Goal: Task Accomplishment & Management: Use online tool/utility

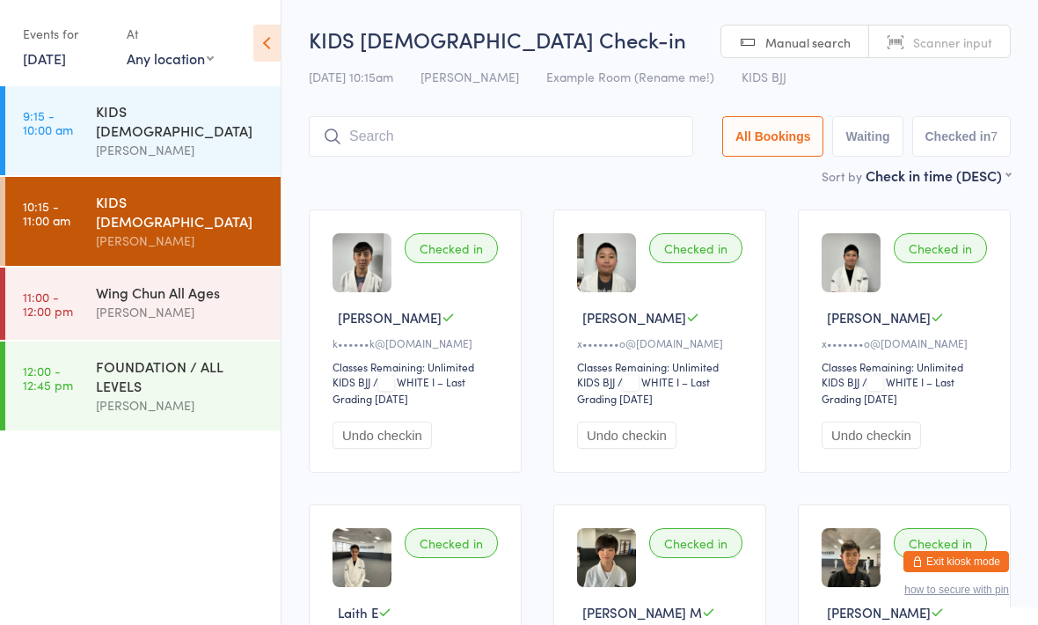
click at [520, 120] on input "search" at bounding box center [501, 136] width 385 height 40
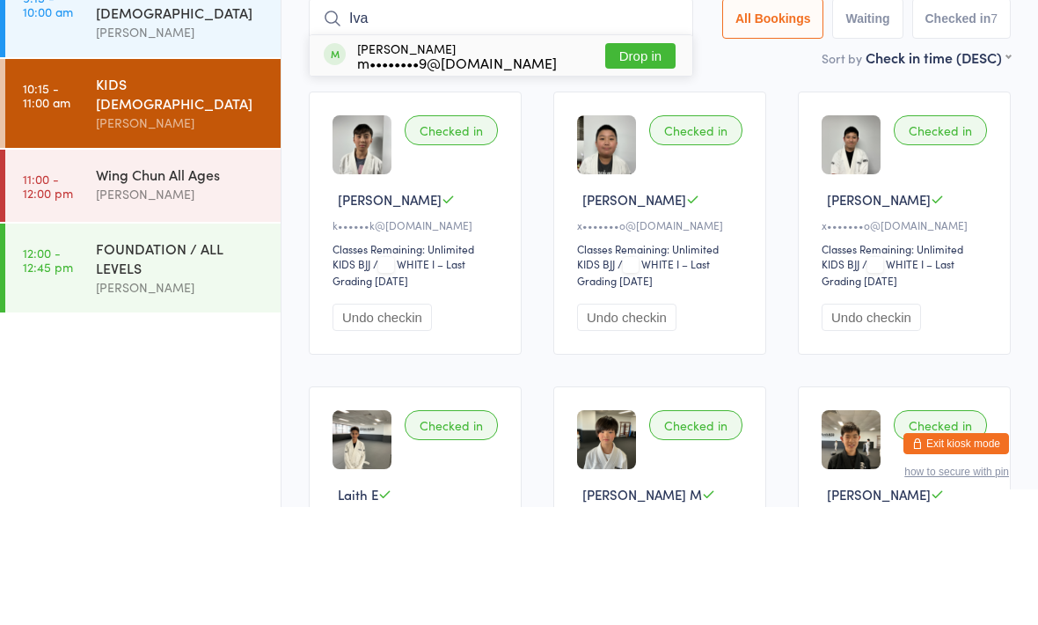
type input "Iva"
click at [620, 161] on button "Drop in" at bounding box center [640, 174] width 70 height 26
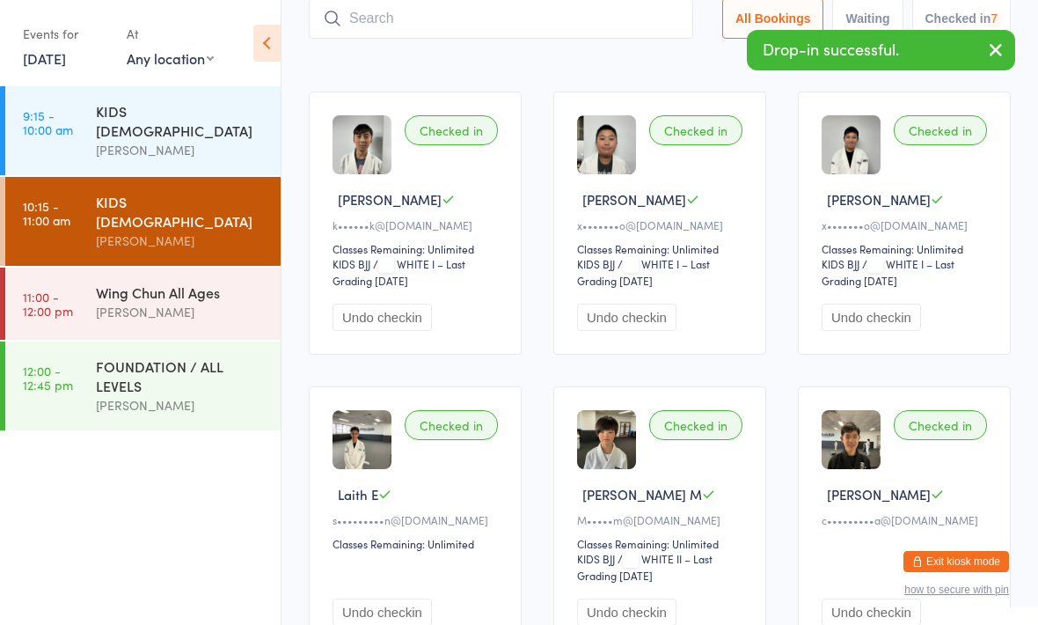
click at [581, 26] on input "search" at bounding box center [501, 18] width 385 height 40
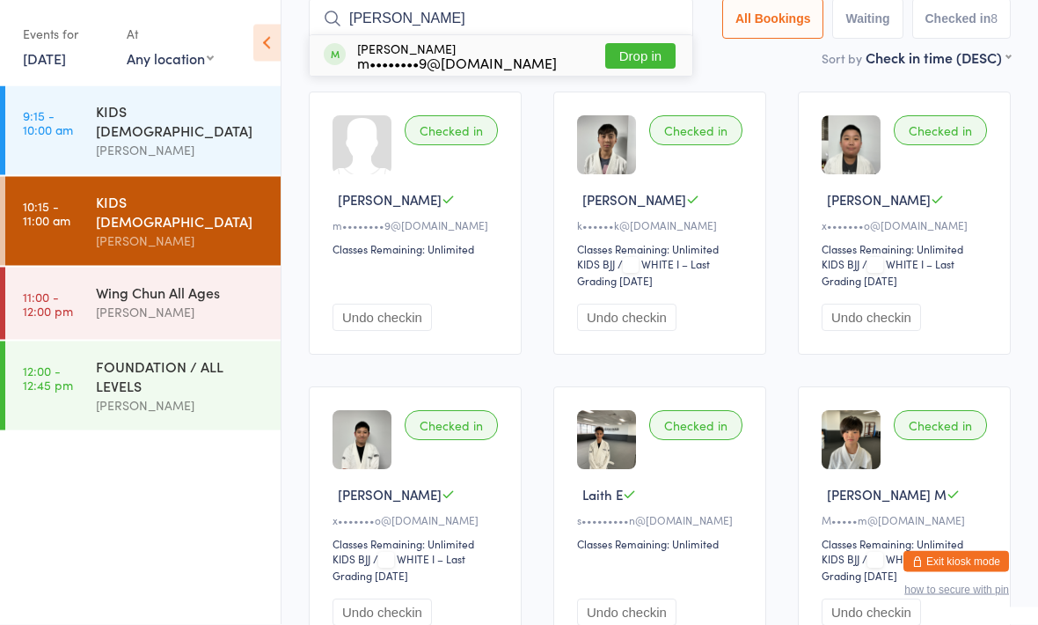
type input "[PERSON_NAME]"
click at [643, 55] on button "Drop in" at bounding box center [640, 57] width 70 height 26
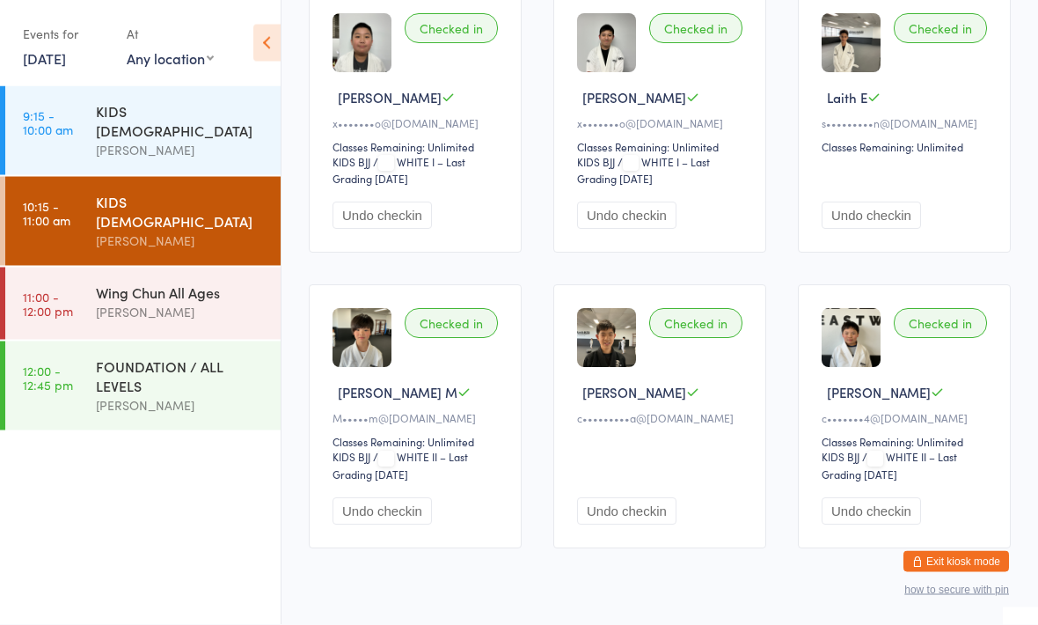
scroll to position [513, 0]
click at [176, 282] on div "Wing Chun All Ages" at bounding box center [181, 291] width 170 height 19
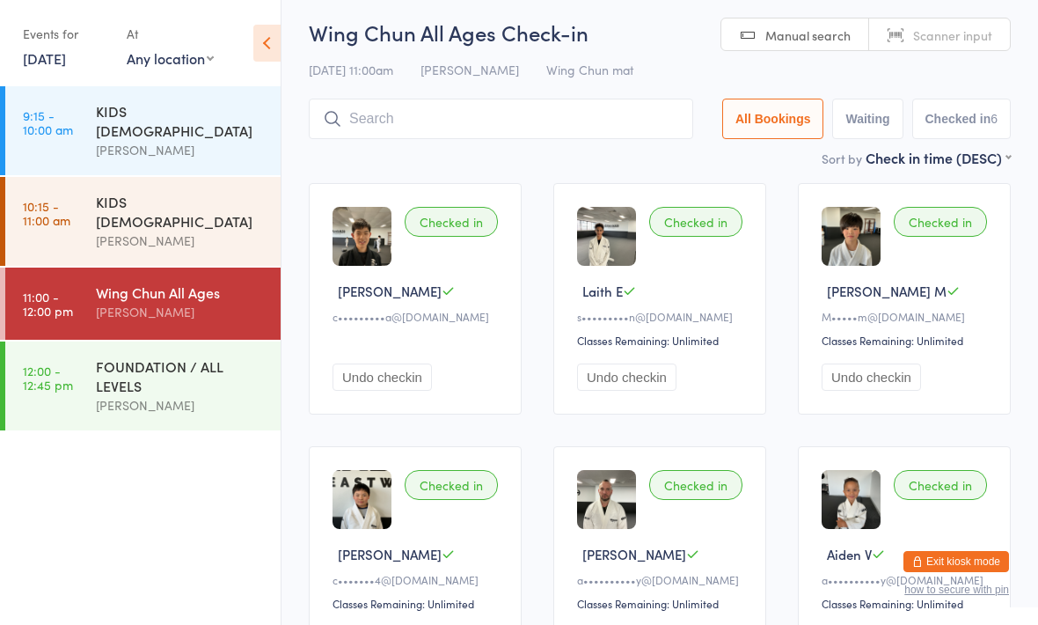
scroll to position [171, 0]
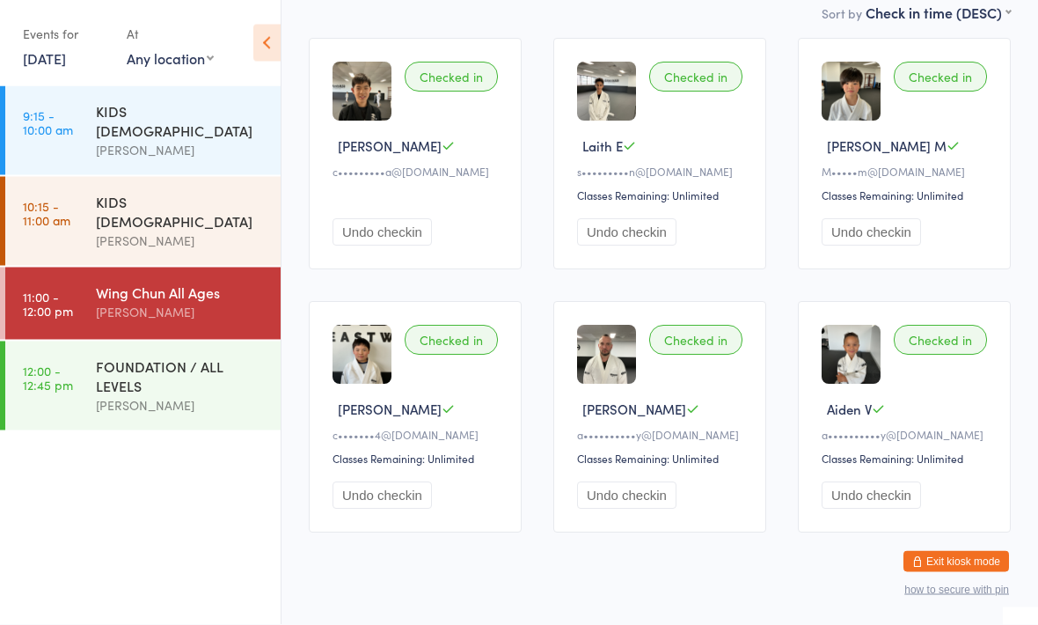
click at [956, 180] on div "M•••••m@[DOMAIN_NAME]" at bounding box center [907, 172] width 171 height 15
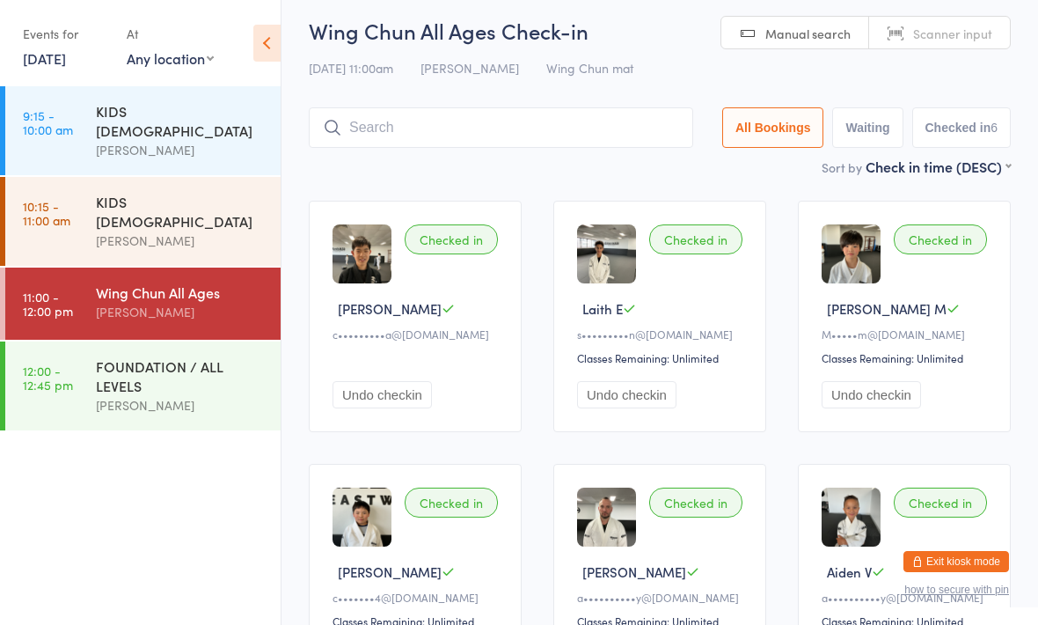
scroll to position [0, 0]
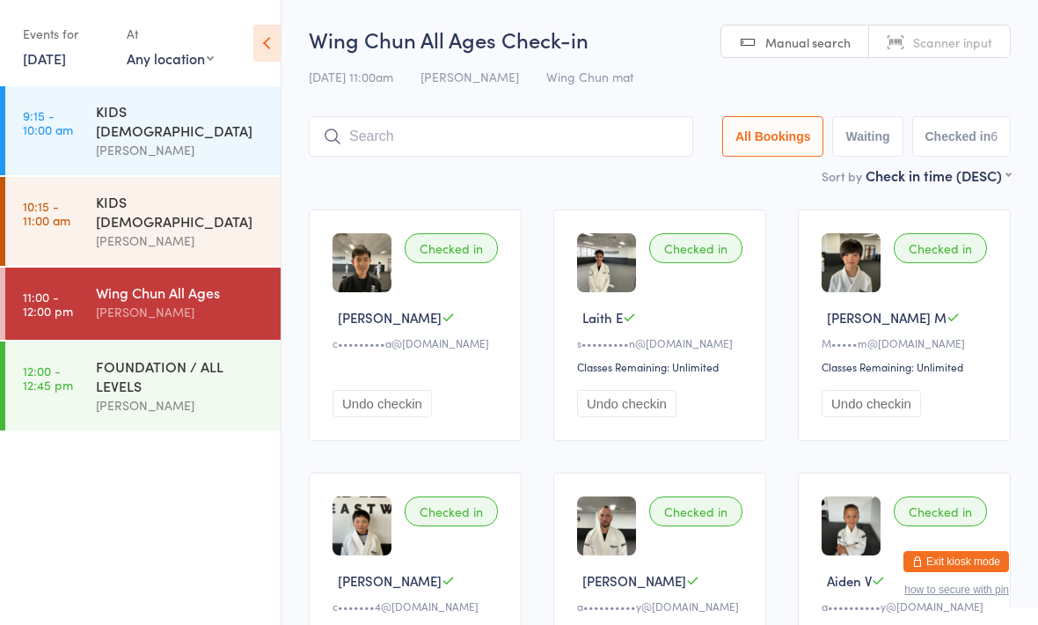
click at [217, 356] on div "FOUNDATION / ALL LEVELS" at bounding box center [181, 375] width 170 height 39
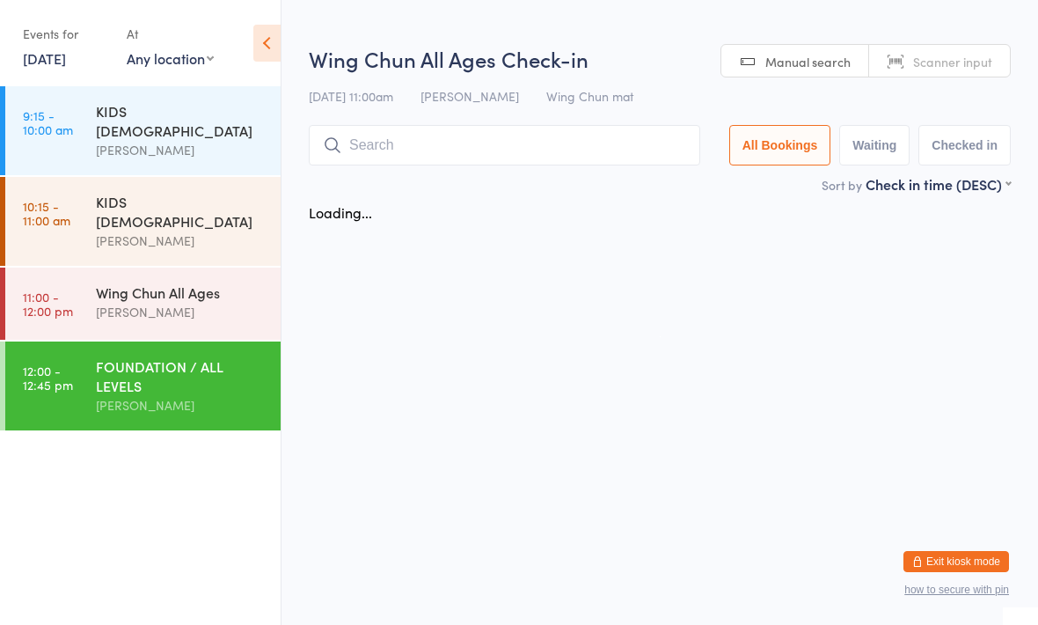
click at [216, 302] on div "[PERSON_NAME]" at bounding box center [181, 312] width 170 height 20
